Goal: Transaction & Acquisition: Purchase product/service

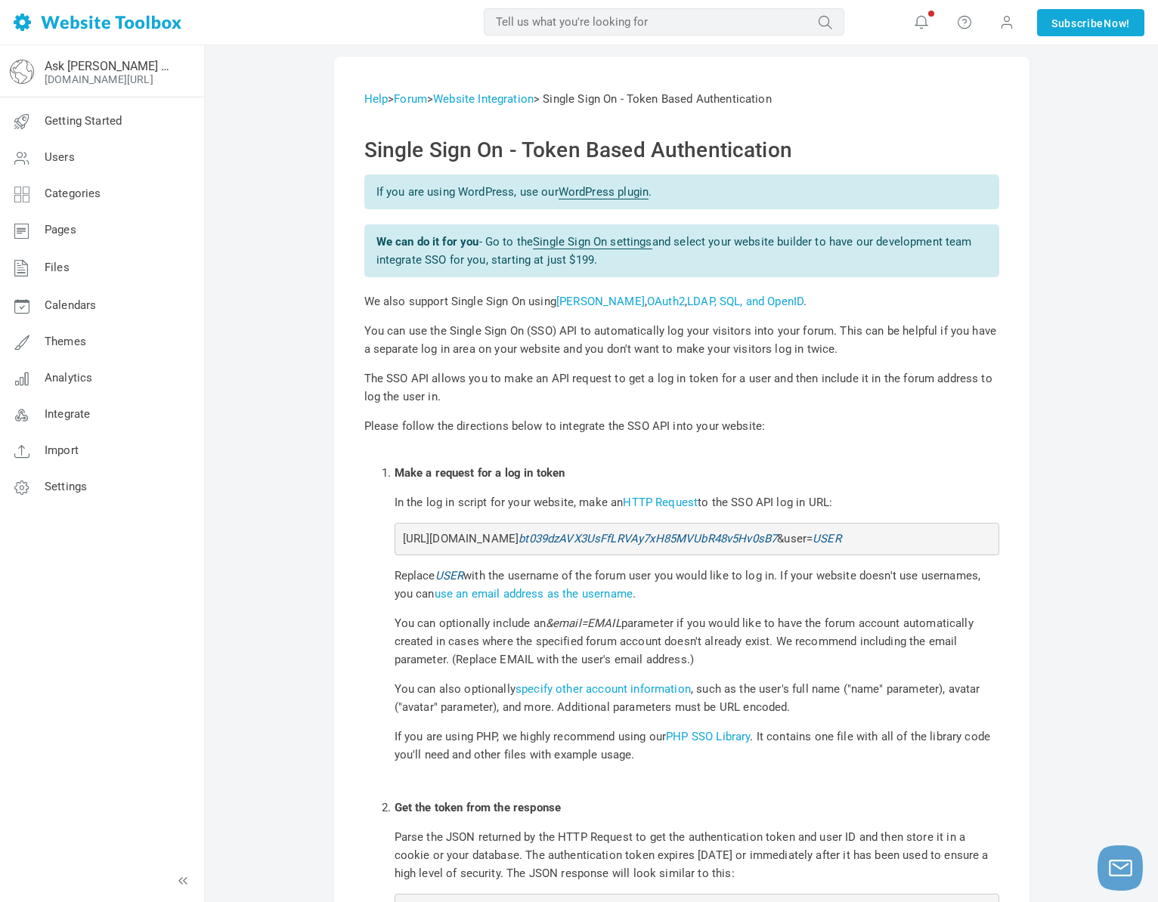
click at [597, 242] on link "Single Sign On settings" at bounding box center [592, 242] width 119 height 14
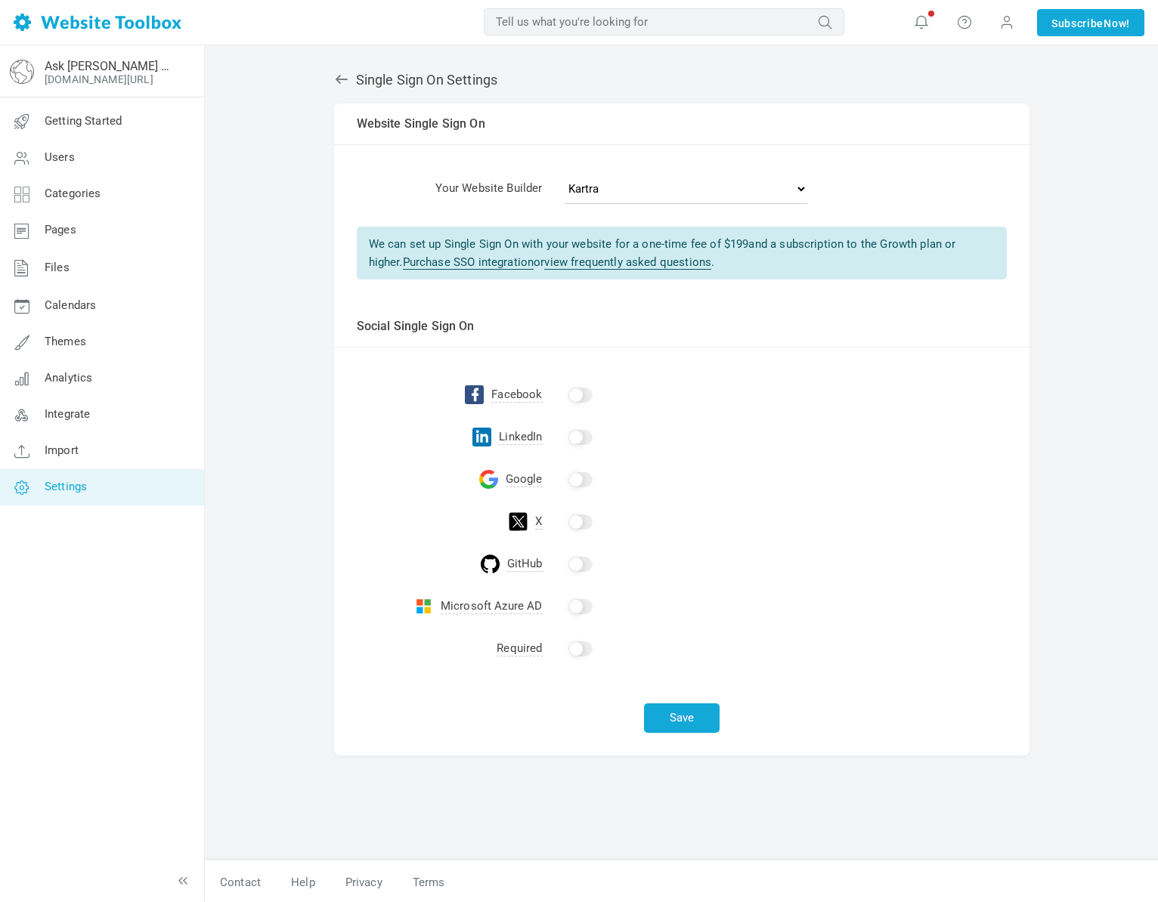
scroll to position [2, 0]
click at [577, 257] on link "view frequently asked questions" at bounding box center [627, 261] width 167 height 14
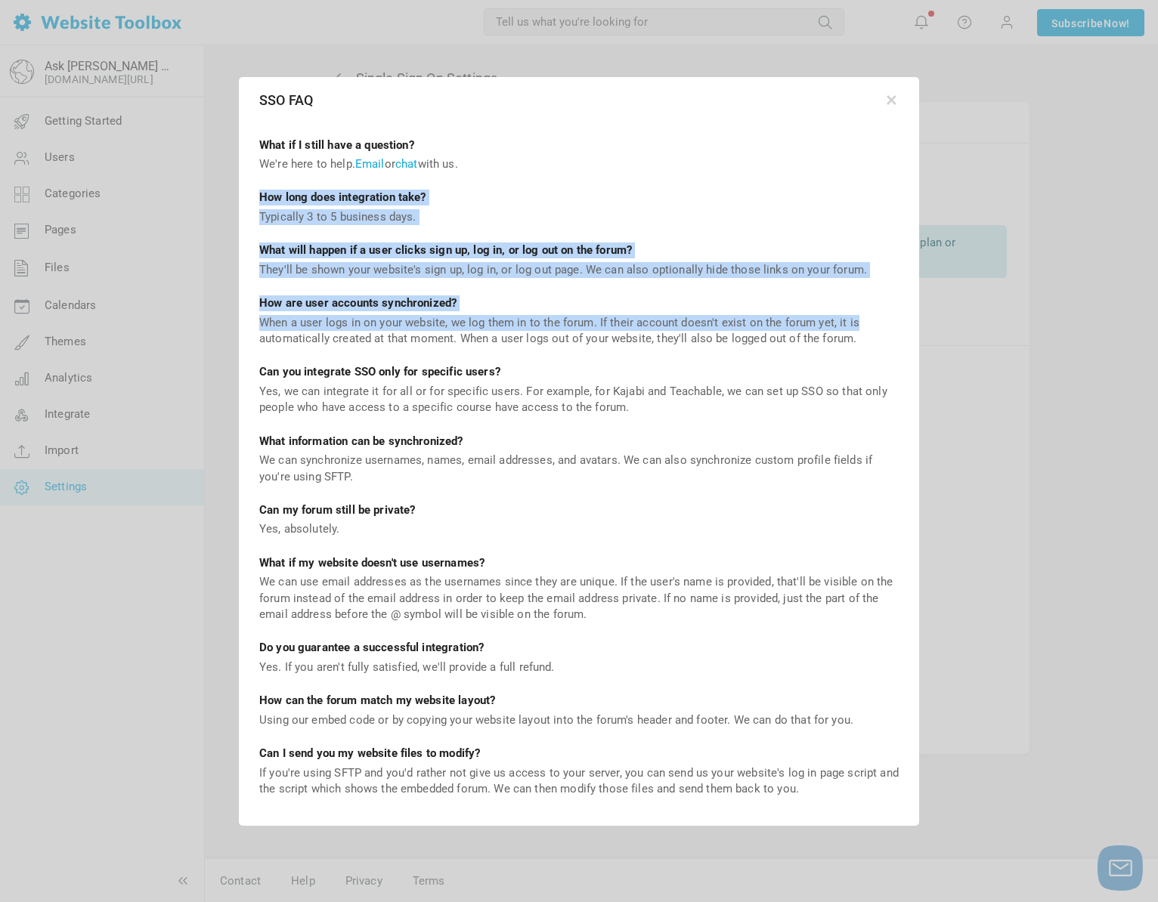
drag, startPoint x: 259, startPoint y: 199, endPoint x: 857, endPoint y: 325, distance: 611.1
click at [857, 325] on div "What if I still have a question? We're here to help. Email or chat with us. How…" at bounding box center [579, 473] width 676 height 704
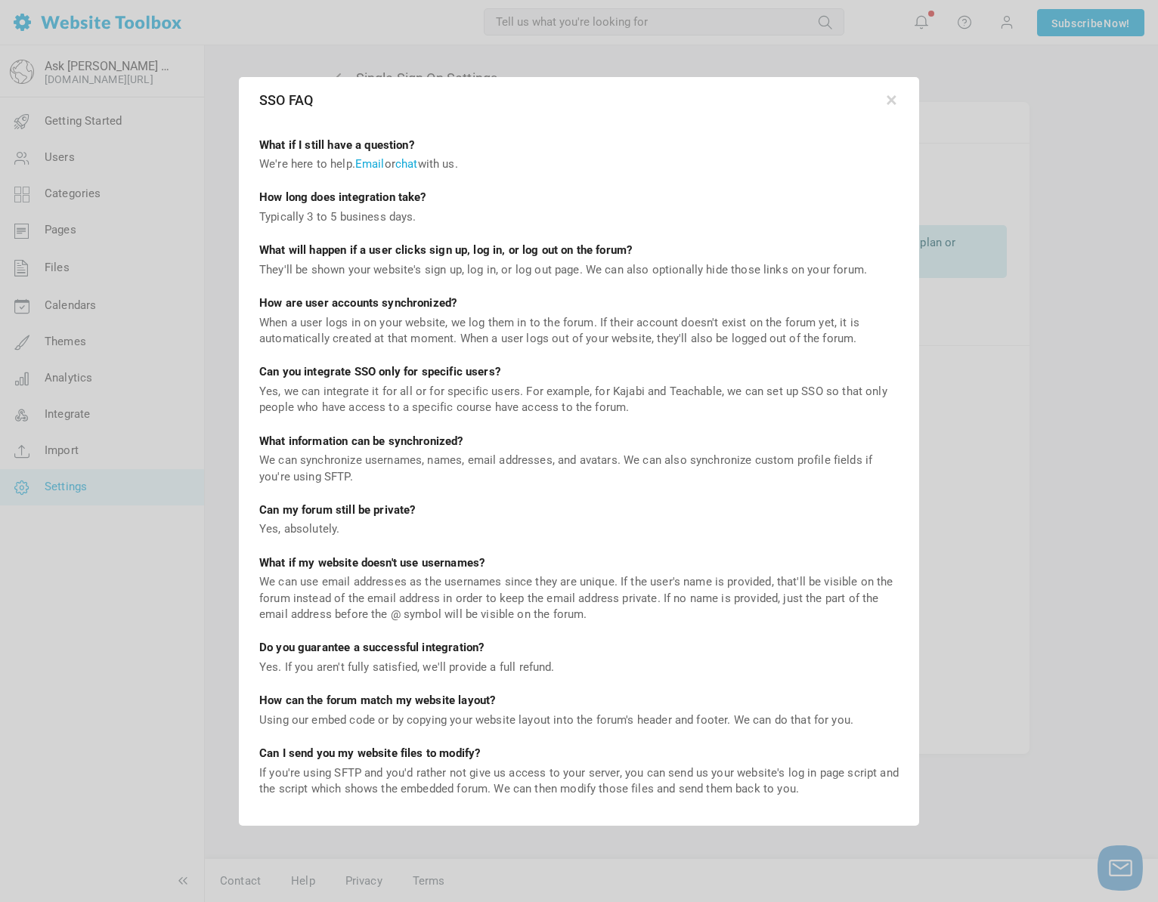
click at [803, 374] on div "Can you integrate SSO only for specific users?" at bounding box center [578, 372] width 639 height 16
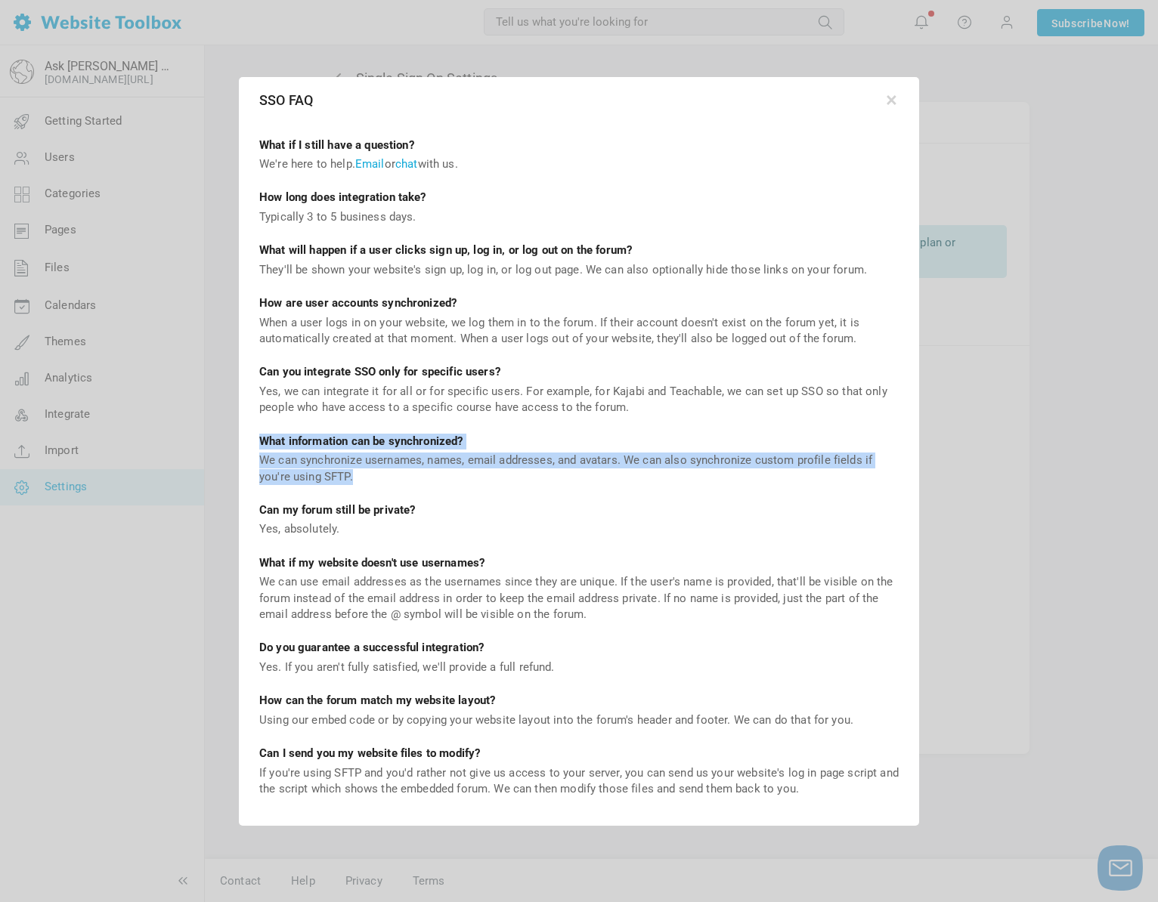
drag, startPoint x: 262, startPoint y: 444, endPoint x: 886, endPoint y: 475, distance: 625.1
click at [886, 475] on div "What if I still have a question? We're here to help. Email or chat with us. How…" at bounding box center [579, 473] width 676 height 704
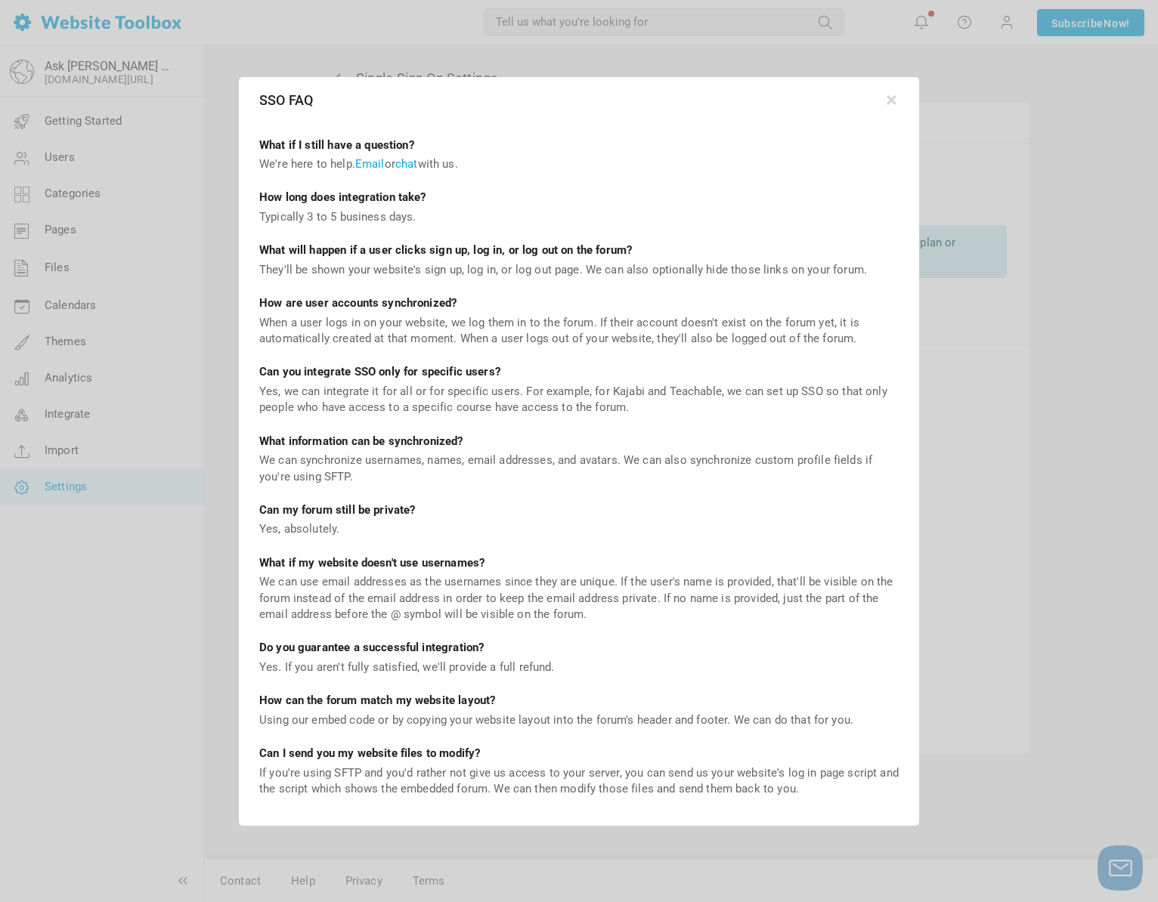
click at [659, 540] on div "What if I still have a question? We're here to help. Email or chat with us. How…" at bounding box center [579, 473] width 676 height 704
click at [893, 105] on button "button" at bounding box center [891, 97] width 15 height 15
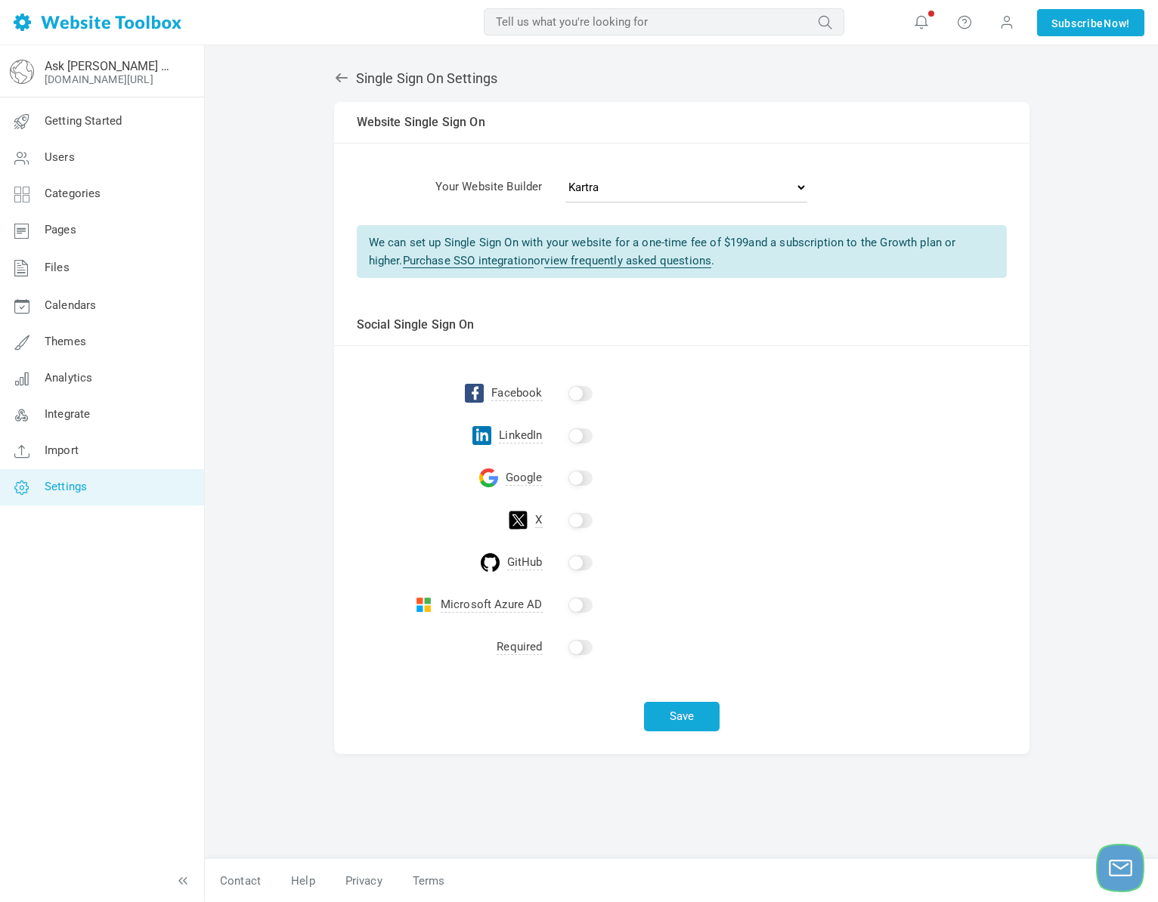
click at [1132, 862] on icon "Launch chat" at bounding box center [1120, 869] width 26 height 38
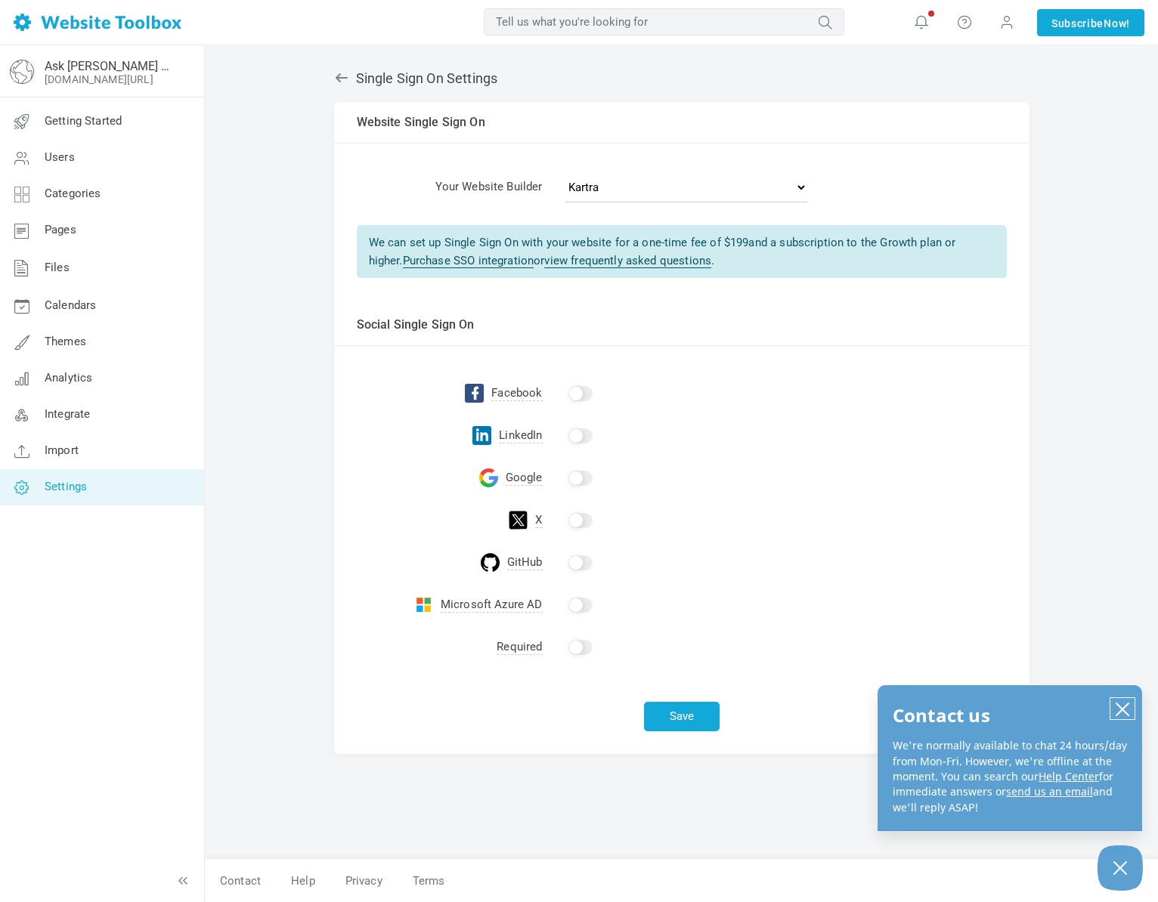
click at [1122, 710] on icon "close chatbox" at bounding box center [1122, 710] width 12 height 12
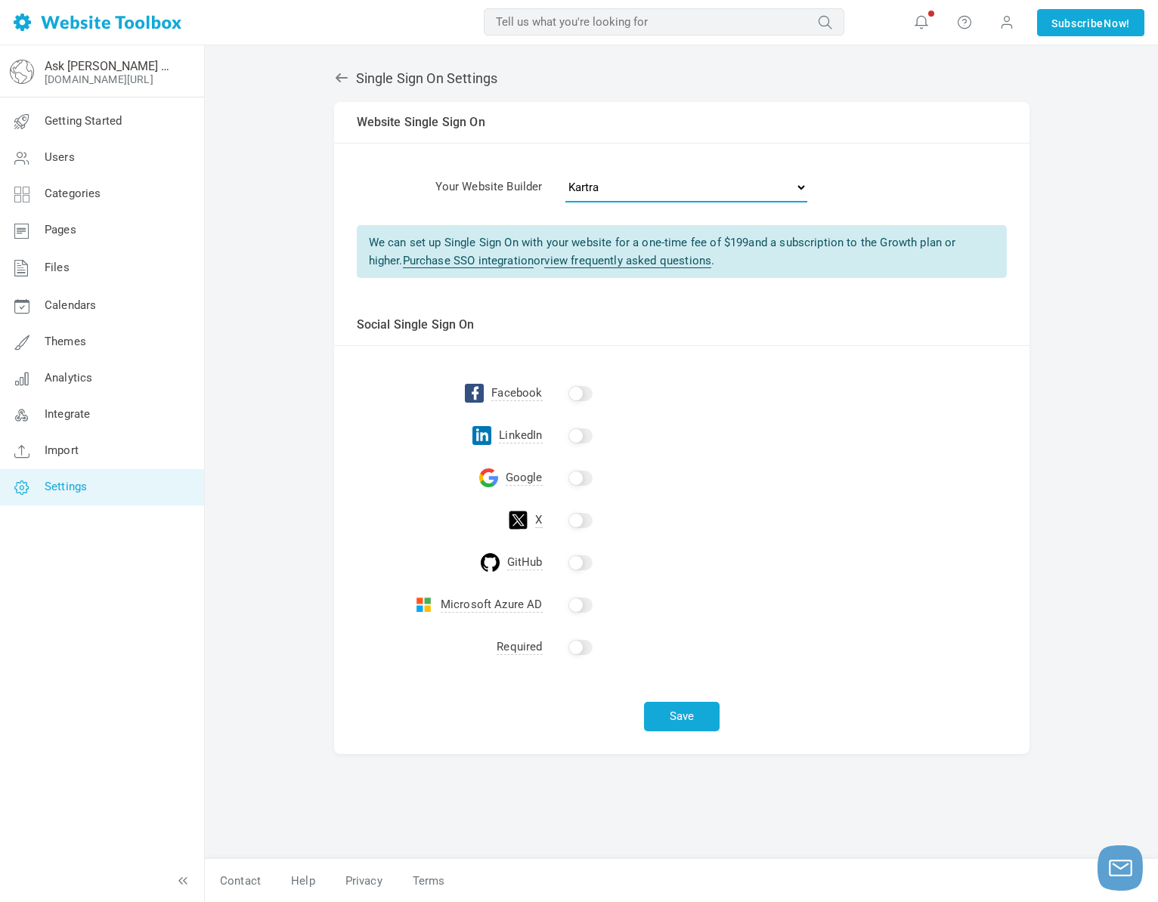
click at [592, 181] on select "- Select One - Other Brilliant Directories CraftCMS Drupal Duda Dynadot Ghost G…" at bounding box center [686, 187] width 242 height 30
click at [565, 172] on select "- Select One - Other Brilliant Directories CraftCMS Drupal Duda Dynadot Ghost G…" at bounding box center [686, 187] width 242 height 30
drag, startPoint x: 370, startPoint y: 247, endPoint x: 1003, endPoint y: 238, distance: 632.7
click at [1003, 238] on div "We can set up Single Sign On with your website for a one-time fee of $ 199 and …" at bounding box center [682, 251] width 650 height 53
click at [980, 253] on div "We can set up Single Sign On with your website for a one-time fee of $ 199 and …" at bounding box center [682, 251] width 650 height 53
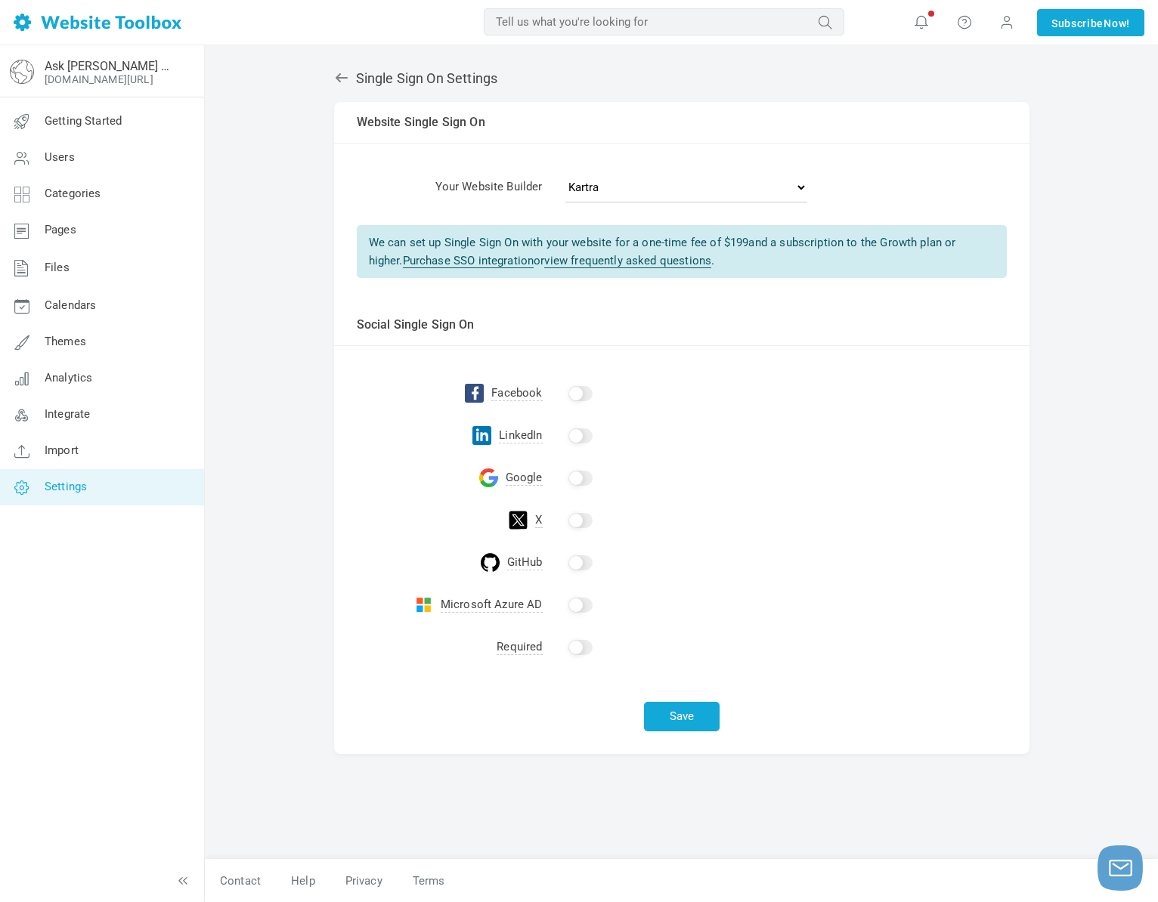
click at [457, 267] on link "Purchase SSO integration" at bounding box center [469, 261] width 132 height 14
